Goal: Contribute content: Add original content to the website for others to see

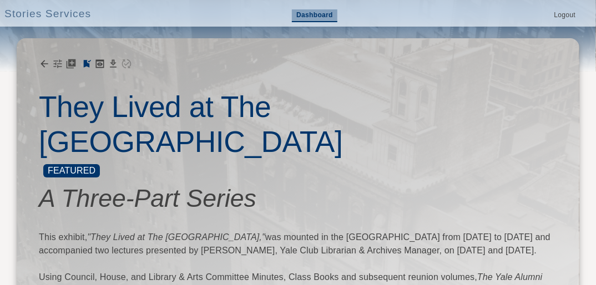
click at [313, 16] on link "Dashboard" at bounding box center [314, 15] width 45 height 13
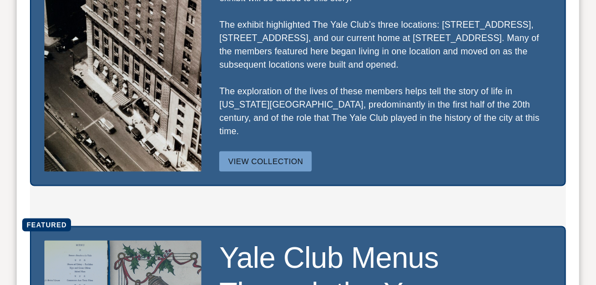
scroll to position [577, 0]
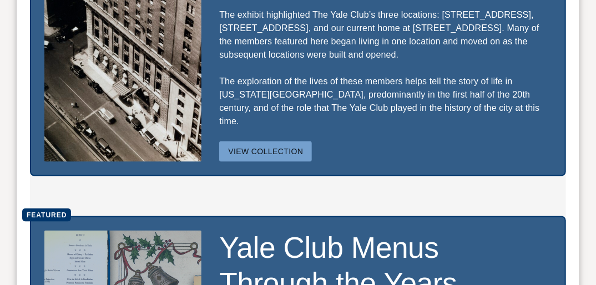
click at [293, 141] on button "View Collection" at bounding box center [265, 151] width 93 height 21
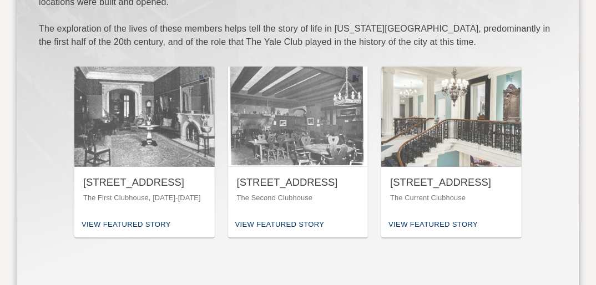
scroll to position [399, 0]
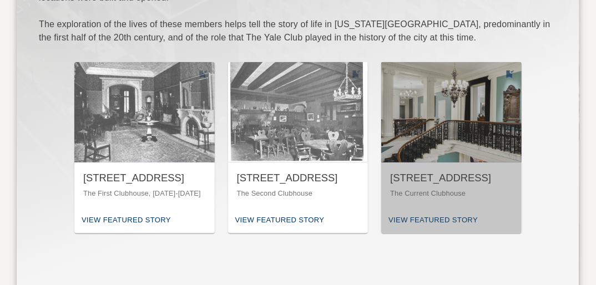
click at [454, 171] on div "[STREET_ADDRESS]" at bounding box center [451, 178] width 123 height 14
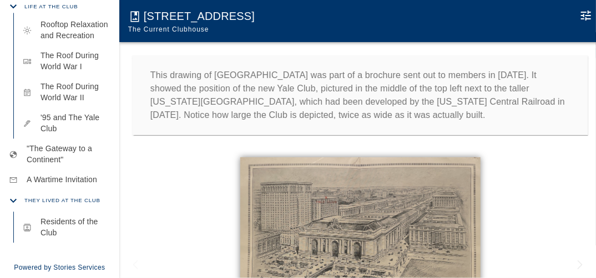
scroll to position [915, 0]
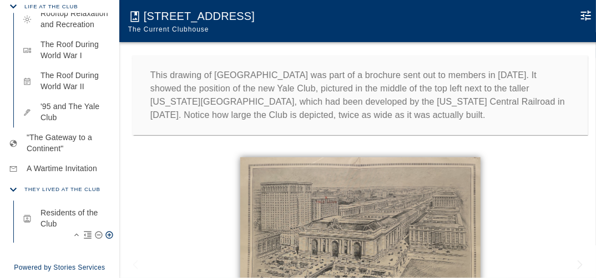
click at [63, 230] on p "Residents of the Club" at bounding box center [75, 218] width 70 height 22
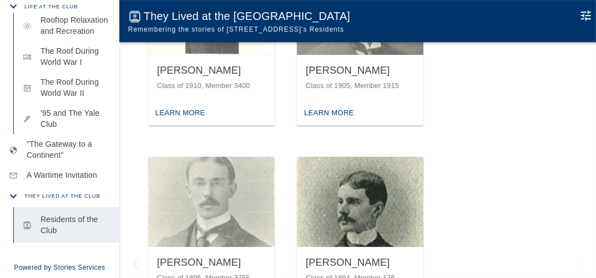
scroll to position [266, 0]
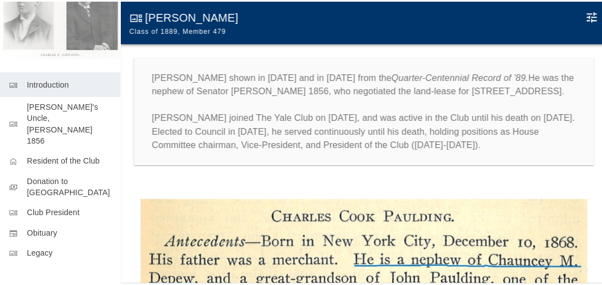
scroll to position [104, 0]
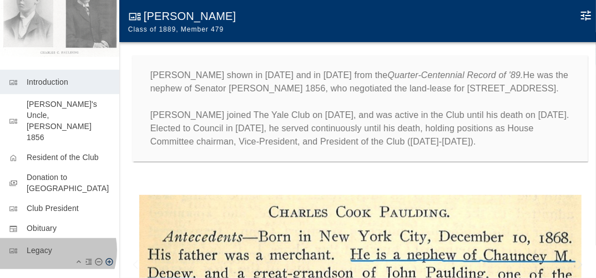
drag, startPoint x: 47, startPoint y: 242, endPoint x: 147, endPoint y: 216, distance: 103.7
click at [46, 243] on p "Legacy" at bounding box center [69, 248] width 84 height 11
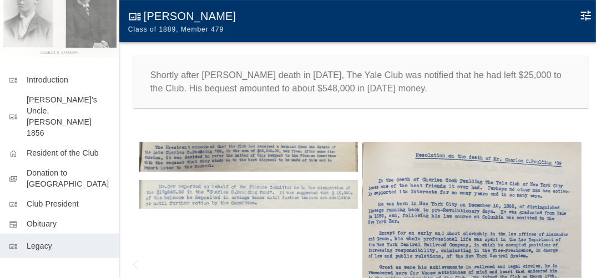
click at [441, 88] on p "Shortly after [PERSON_NAME] death in [DATE], The Yale Club was notified that he…" at bounding box center [360, 82] width 420 height 27
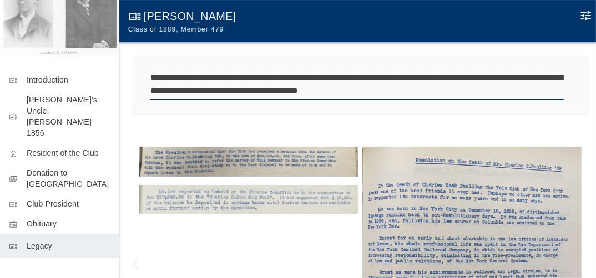
click at [438, 90] on textarea "**********" at bounding box center [356, 84] width 413 height 27
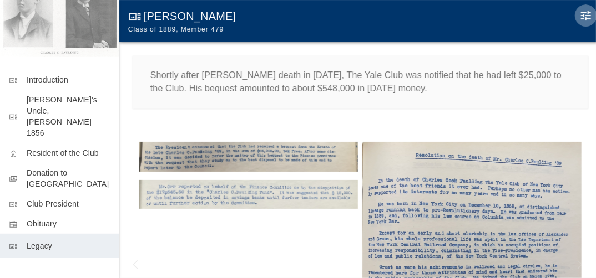
click at [586, 14] on icon "Edit Moment" at bounding box center [585, 15] width 13 height 13
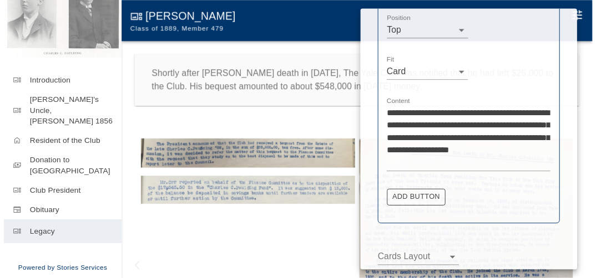
scroll to position [226, 0]
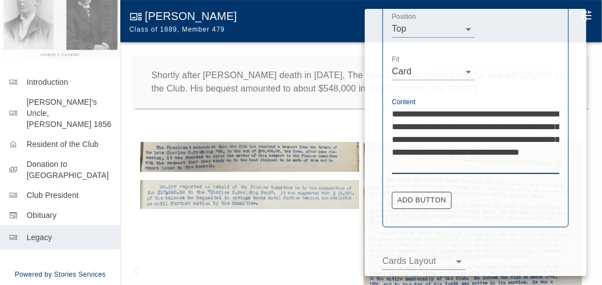
drag, startPoint x: 441, startPoint y: 164, endPoint x: 424, endPoint y: 163, distance: 17.2
click at [424, 163] on textarea "**********" at bounding box center [475, 140] width 167 height 64
click at [496, 162] on textarea "**********" at bounding box center [475, 140] width 167 height 64
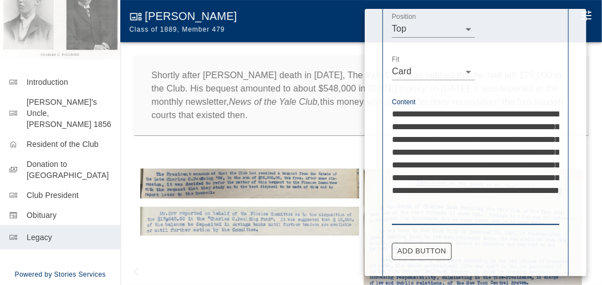
type textarea "**********"
click at [299, 144] on div at bounding box center [301, 142] width 602 height 285
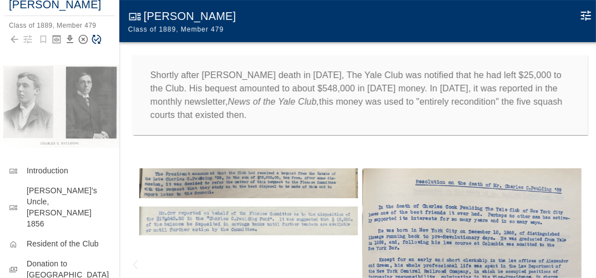
scroll to position [5, 0]
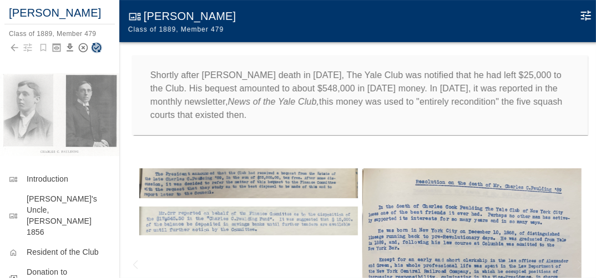
click at [95, 53] on icon "Save Story" at bounding box center [96, 47] width 11 height 11
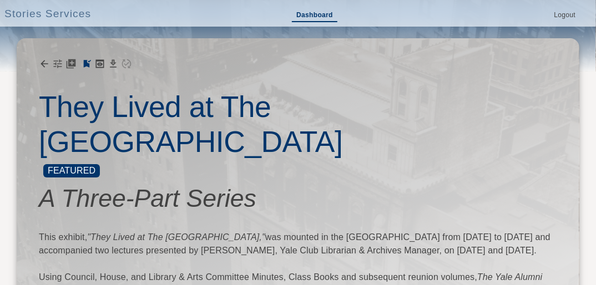
click at [318, 13] on link "Dashboard" at bounding box center [314, 15] width 45 height 13
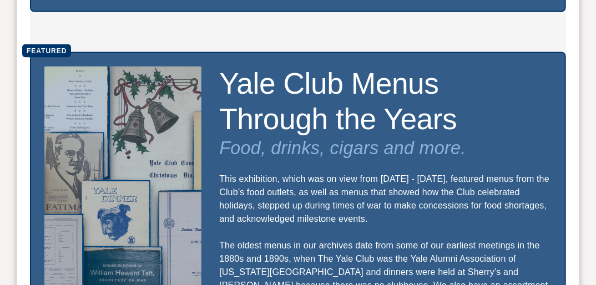
scroll to position [843, 0]
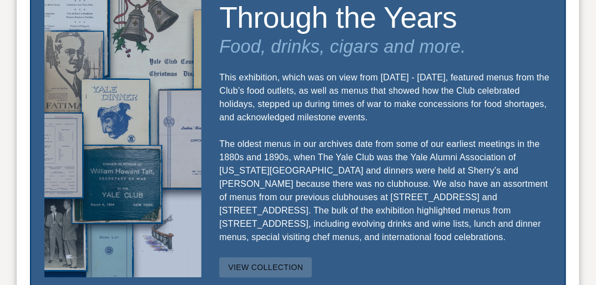
click at [270, 257] on button "View Collection" at bounding box center [265, 267] width 93 height 21
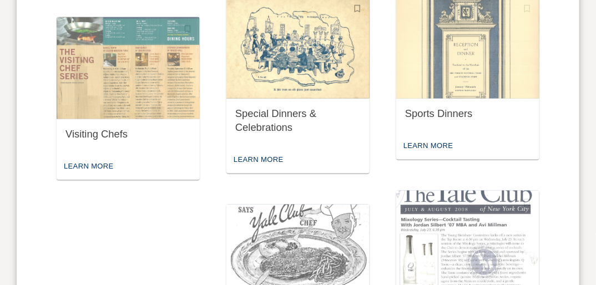
scroll to position [755, 0]
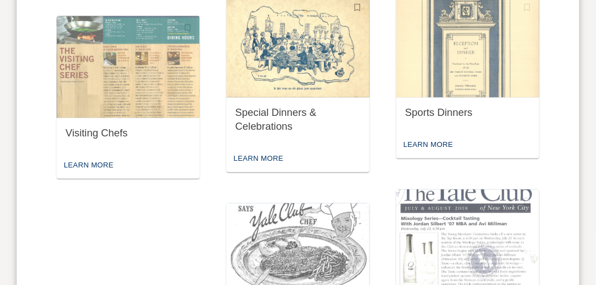
click at [291, 113] on div "Special Dinners & Celebrations" at bounding box center [297, 119] width 125 height 27
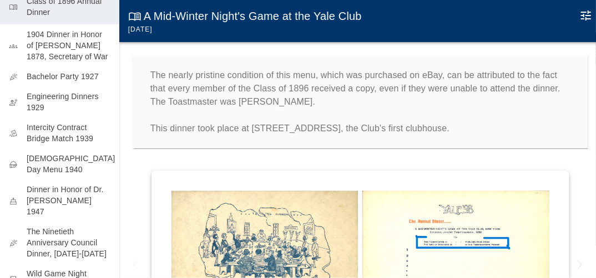
scroll to position [204, 0]
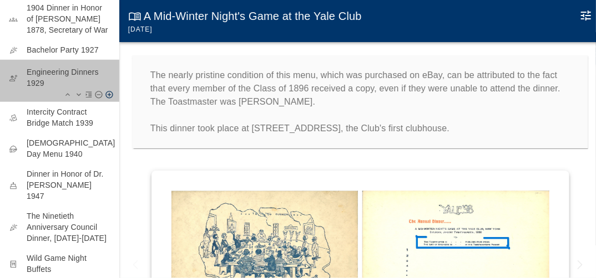
click at [73, 77] on p "Engineering Dinners 1929" at bounding box center [69, 78] width 84 height 22
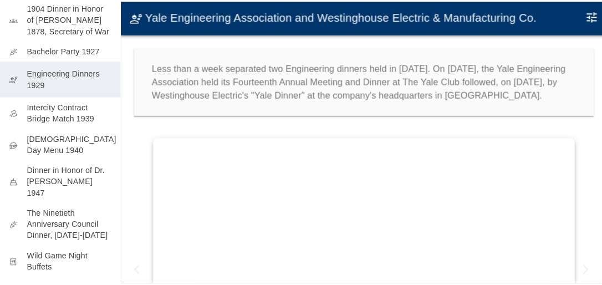
scroll to position [200, 0]
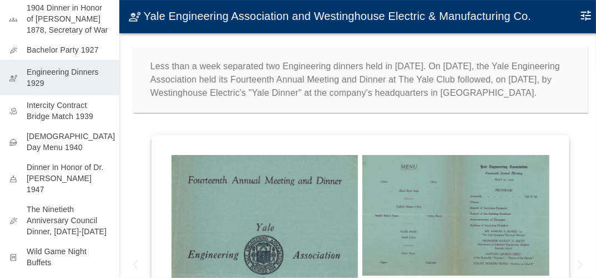
click at [498, 93] on p "Less than a week separated two Engineering dinners held in [DATE]. On [DATE], t…" at bounding box center [360, 80] width 420 height 40
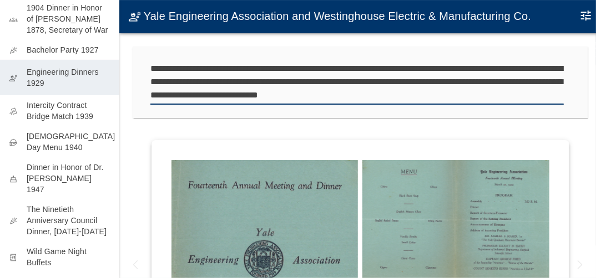
click at [495, 96] on textarea "**********" at bounding box center [356, 82] width 413 height 40
click at [585, 13] on icon "Edit Moment" at bounding box center [585, 15] width 13 height 13
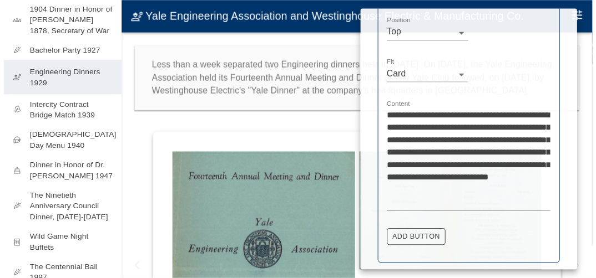
scroll to position [352, 0]
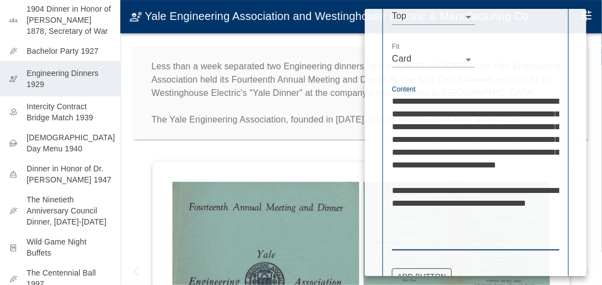
type textarea "**********"
click at [302, 146] on div at bounding box center [301, 142] width 602 height 285
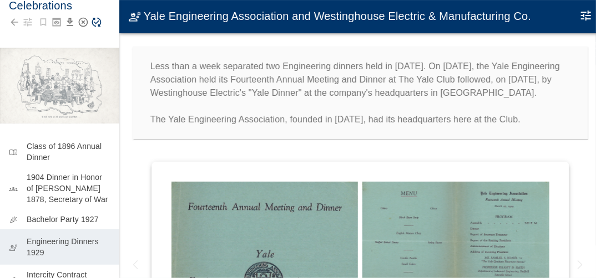
scroll to position [0, 0]
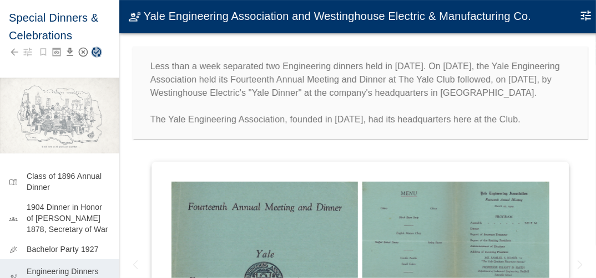
click at [99, 54] on icon "Save Story" at bounding box center [96, 52] width 11 height 11
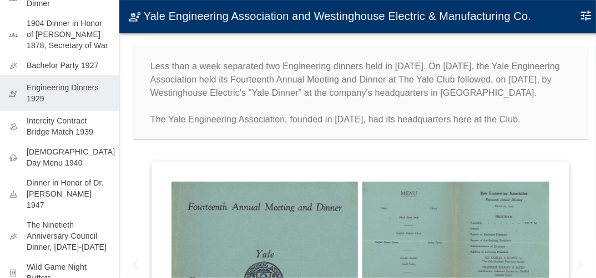
scroll to position [192, 0]
